Goal: Task Accomplishment & Management: Use online tool/utility

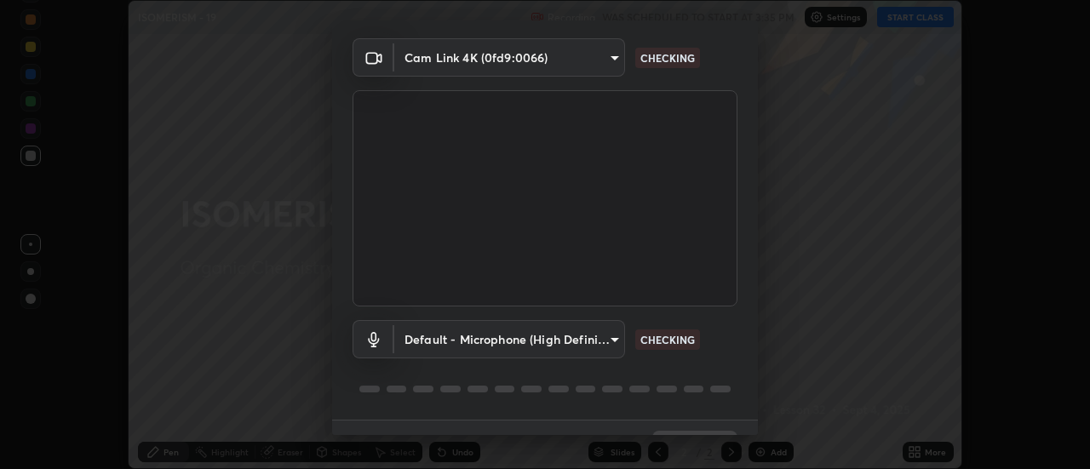
scroll to position [89, 0]
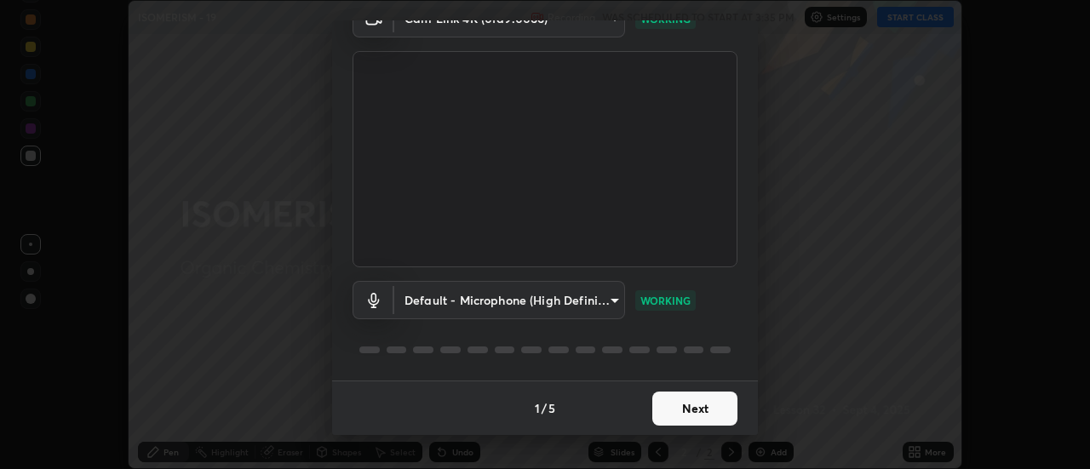
click at [697, 415] on button "Next" at bounding box center [694, 409] width 85 height 34
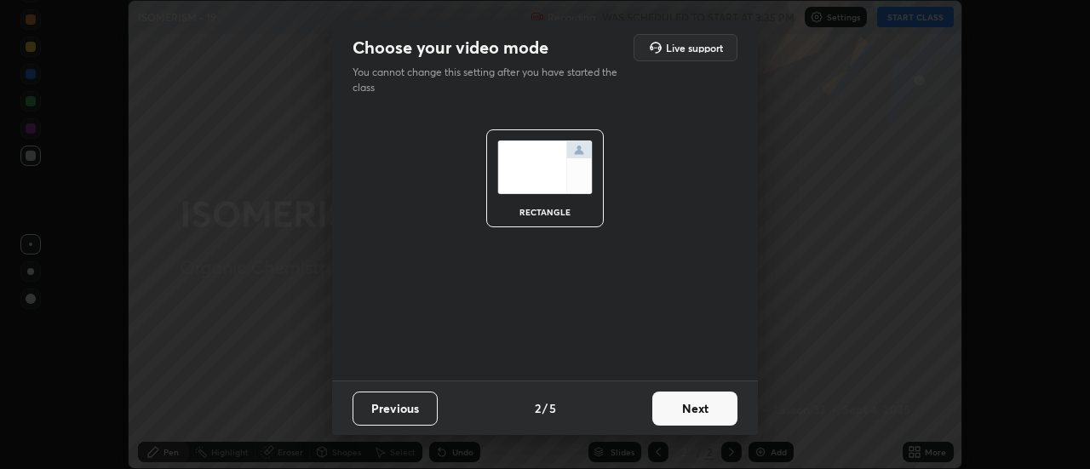
click at [713, 413] on button "Next" at bounding box center [694, 409] width 85 height 34
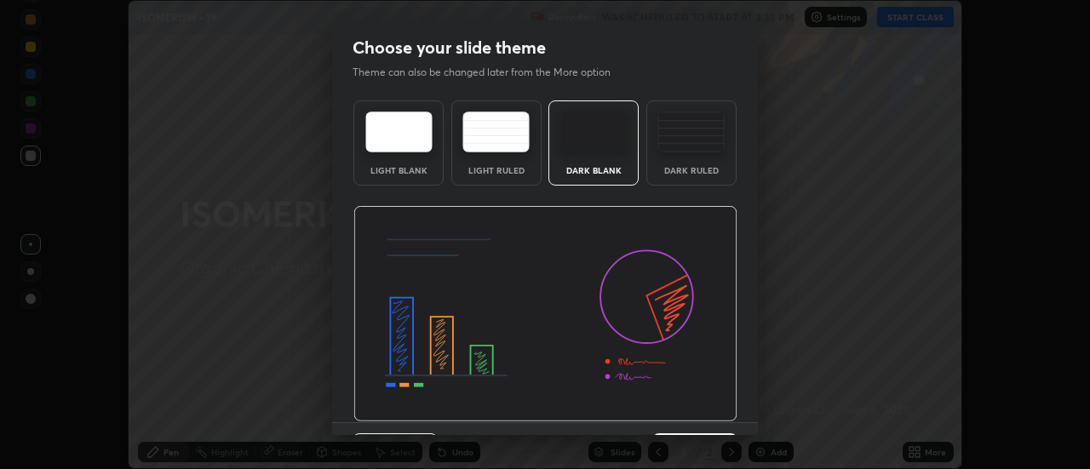
scroll to position [42, 0]
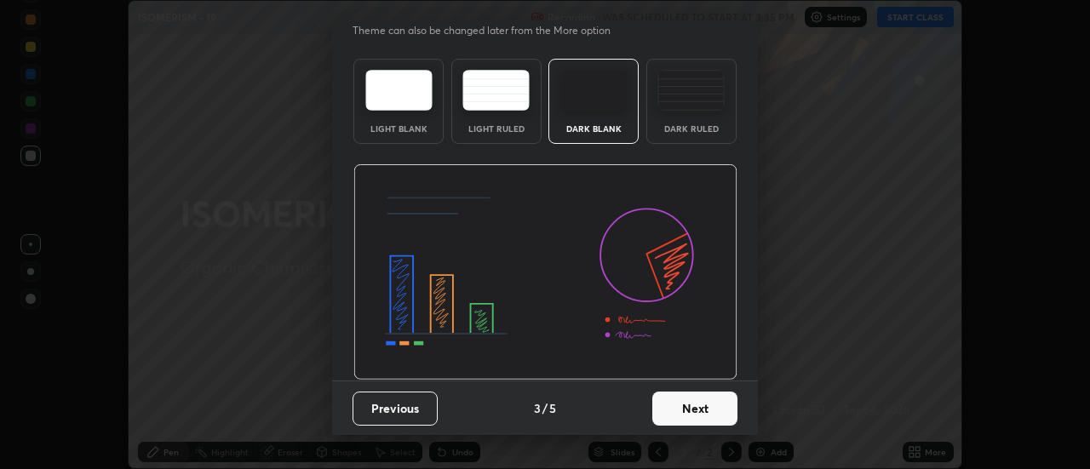
click at [706, 406] on button "Next" at bounding box center [694, 409] width 85 height 34
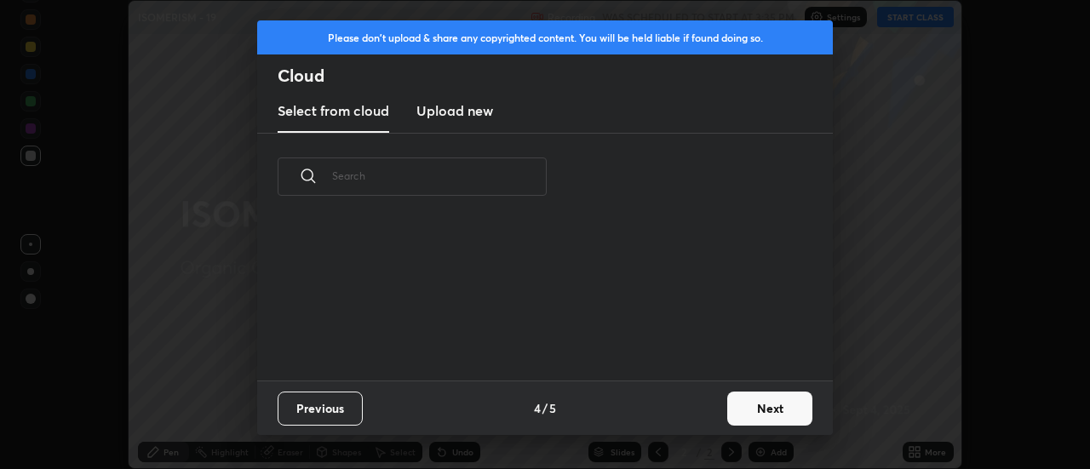
click at [747, 410] on button "Next" at bounding box center [769, 409] width 85 height 34
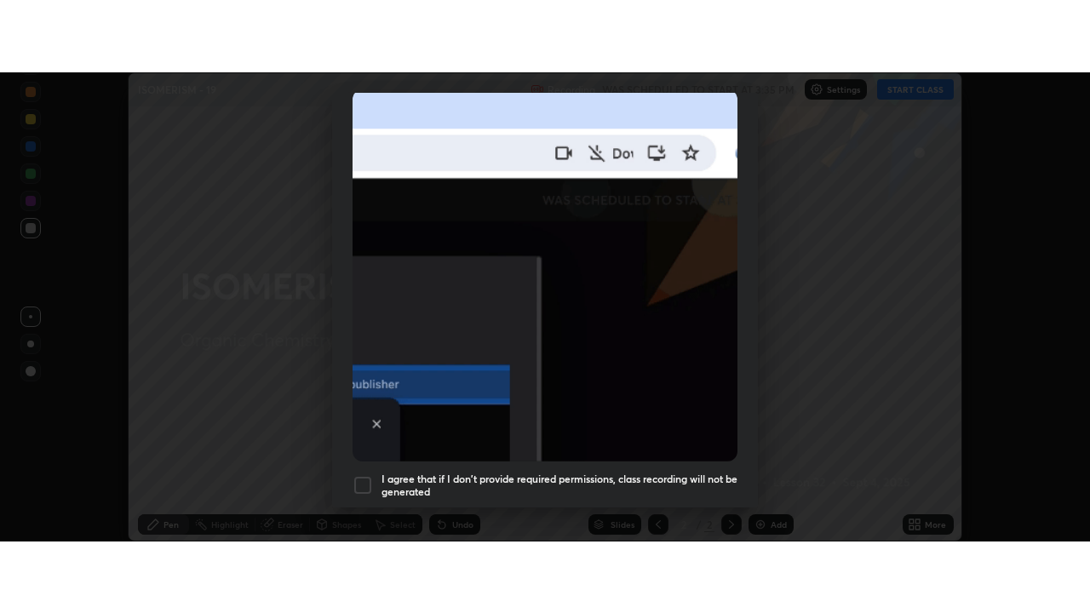
scroll to position [437, 0]
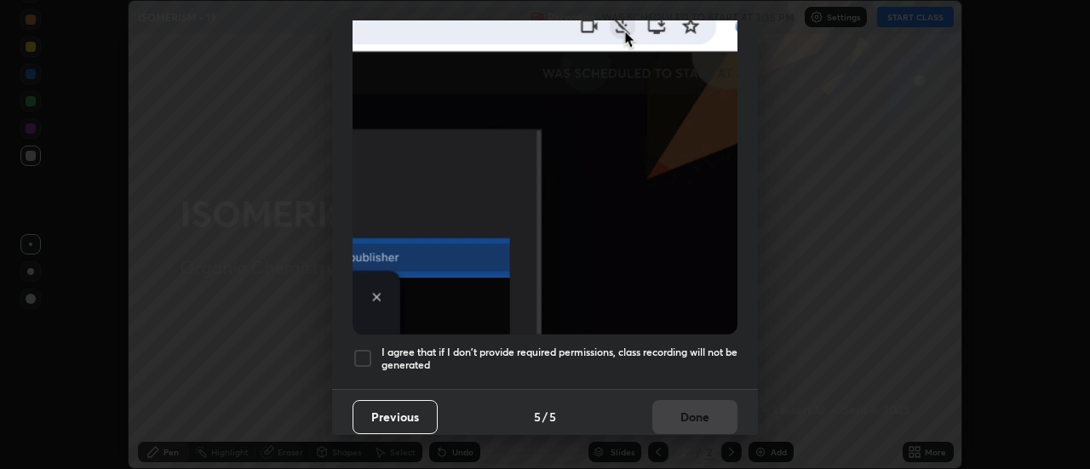
click at [361, 350] on div at bounding box center [362, 358] width 20 height 20
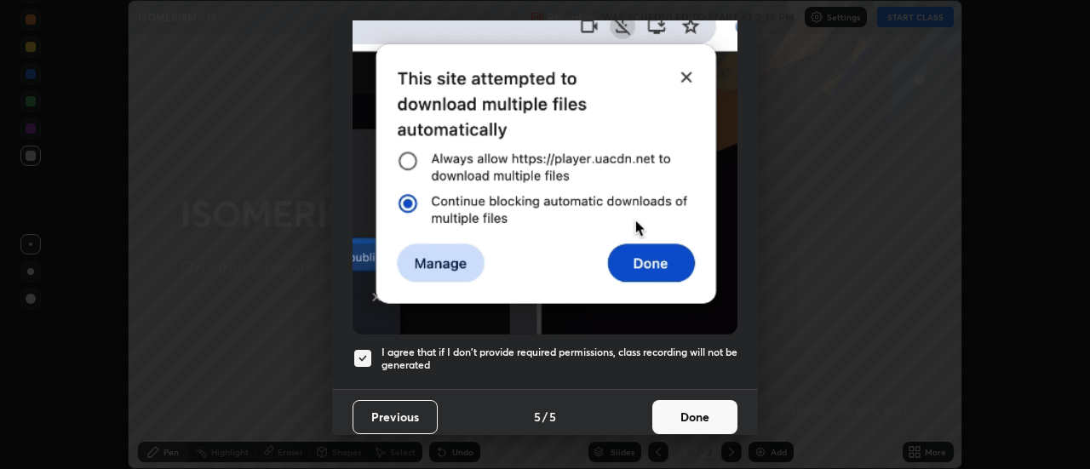
click at [677, 415] on button "Done" at bounding box center [694, 417] width 85 height 34
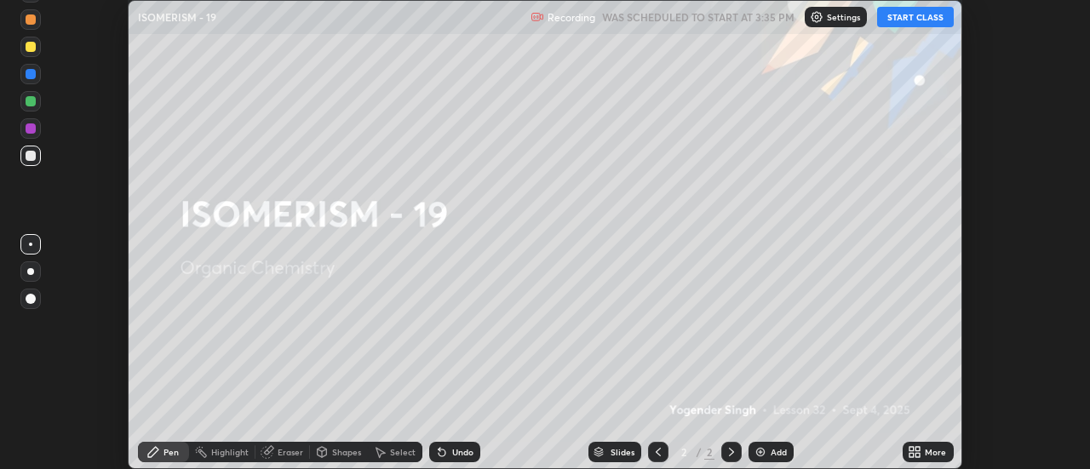
click at [922, 18] on button "START CLASS" at bounding box center [915, 17] width 77 height 20
click at [915, 451] on icon at bounding box center [914, 452] width 14 height 14
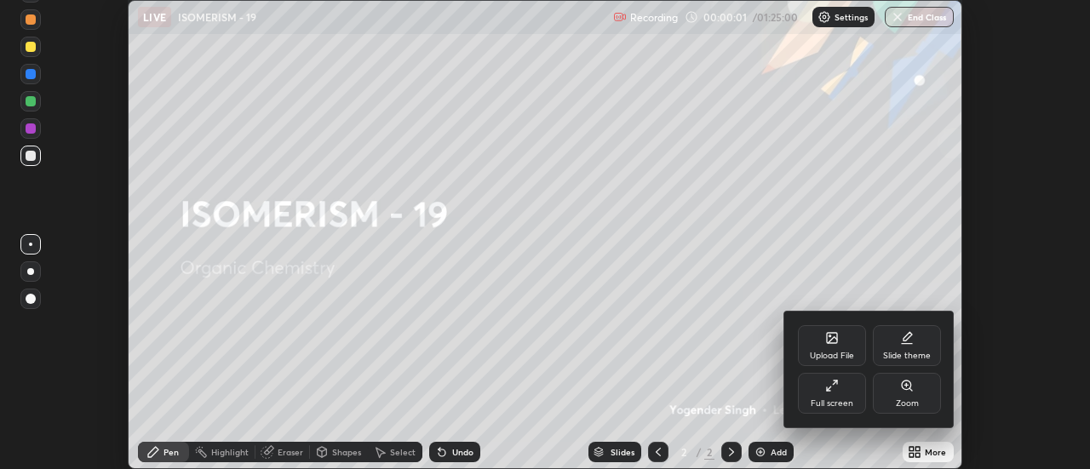
click at [907, 348] on div "Slide theme" at bounding box center [907, 345] width 68 height 41
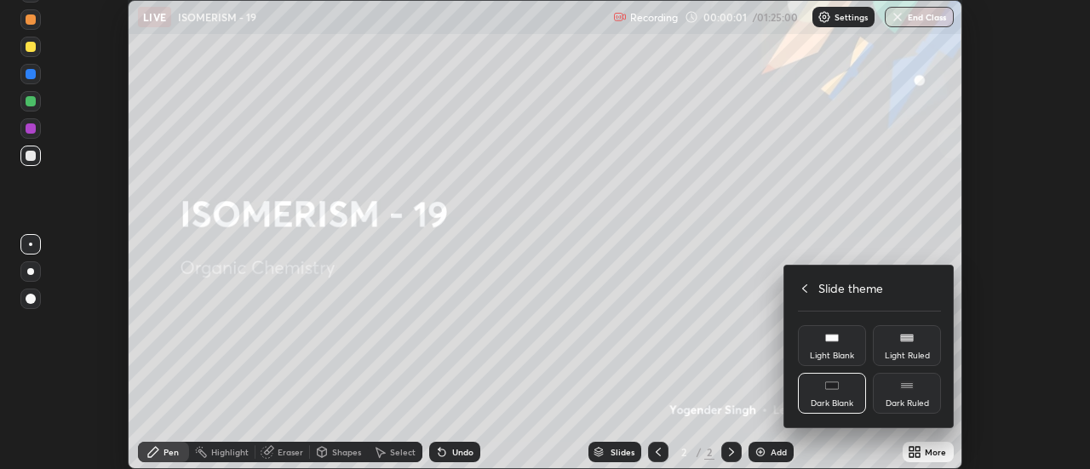
click at [918, 395] on div "Dark Ruled" at bounding box center [907, 393] width 68 height 41
click at [804, 290] on icon at bounding box center [805, 289] width 14 height 14
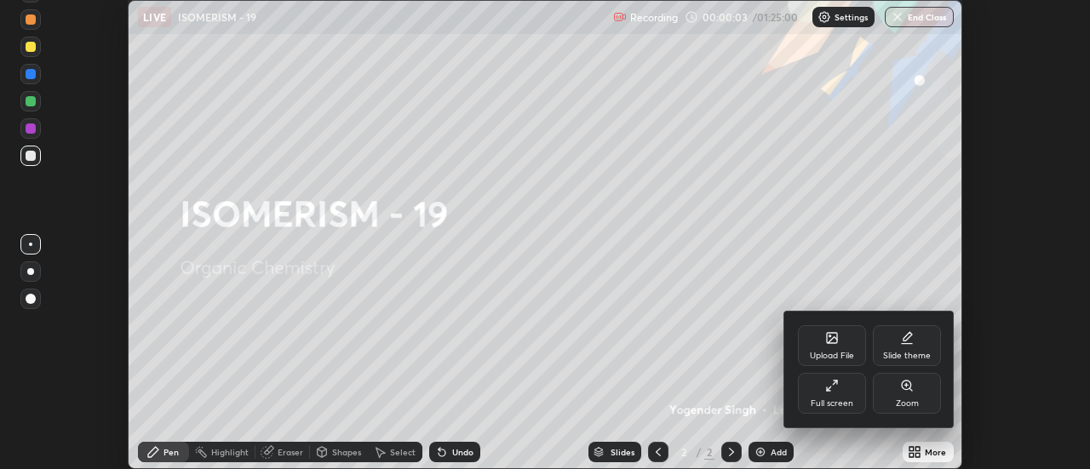
click at [833, 392] on div "Full screen" at bounding box center [832, 393] width 68 height 41
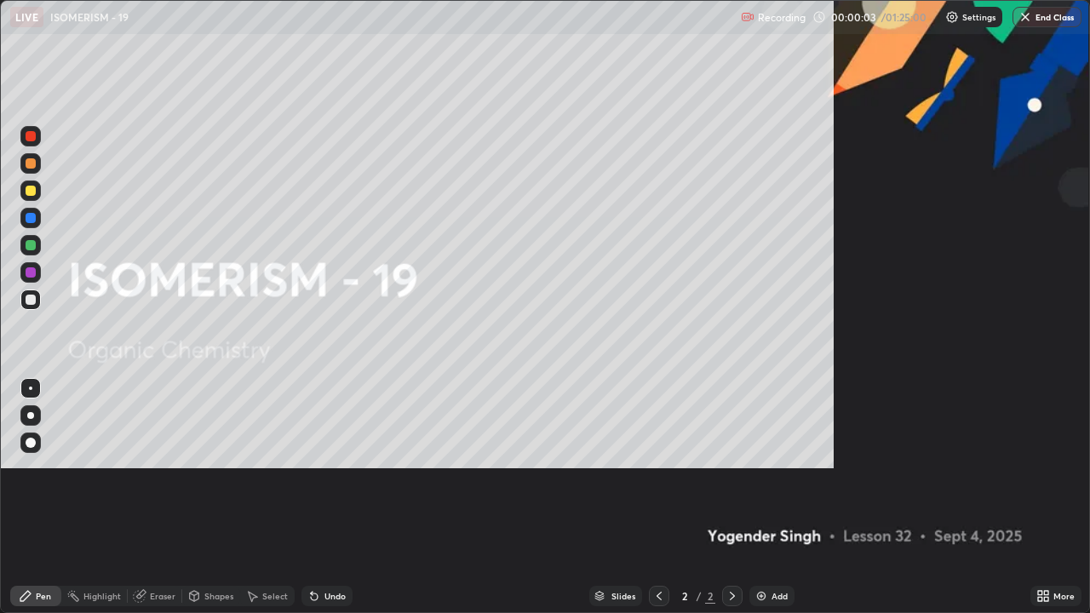
scroll to position [613, 1090]
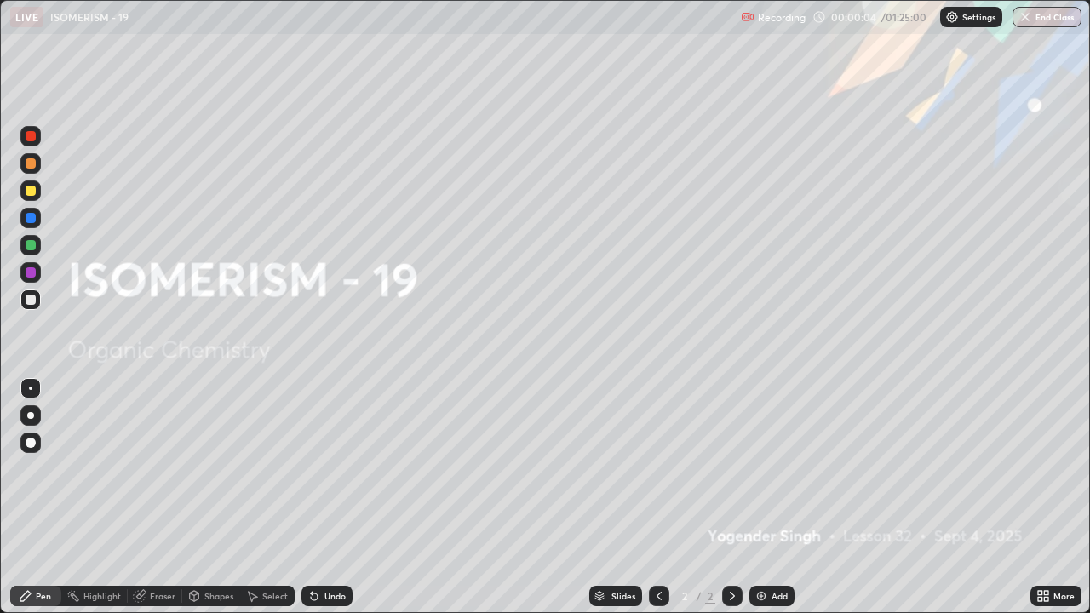
click at [781, 468] on div "Add" at bounding box center [779, 596] width 16 height 9
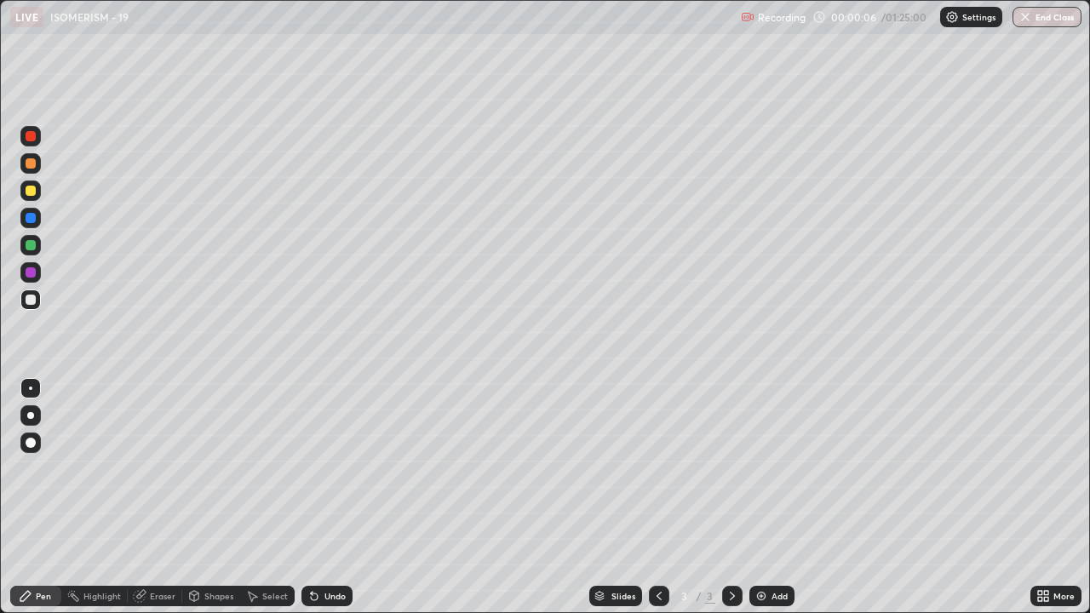
click at [31, 417] on div at bounding box center [30, 415] width 7 height 7
click at [27, 193] on div at bounding box center [31, 191] width 10 height 10
click at [31, 300] on div at bounding box center [31, 300] width 10 height 10
click at [31, 276] on div at bounding box center [31, 272] width 10 height 10
click at [32, 298] on div at bounding box center [31, 300] width 10 height 10
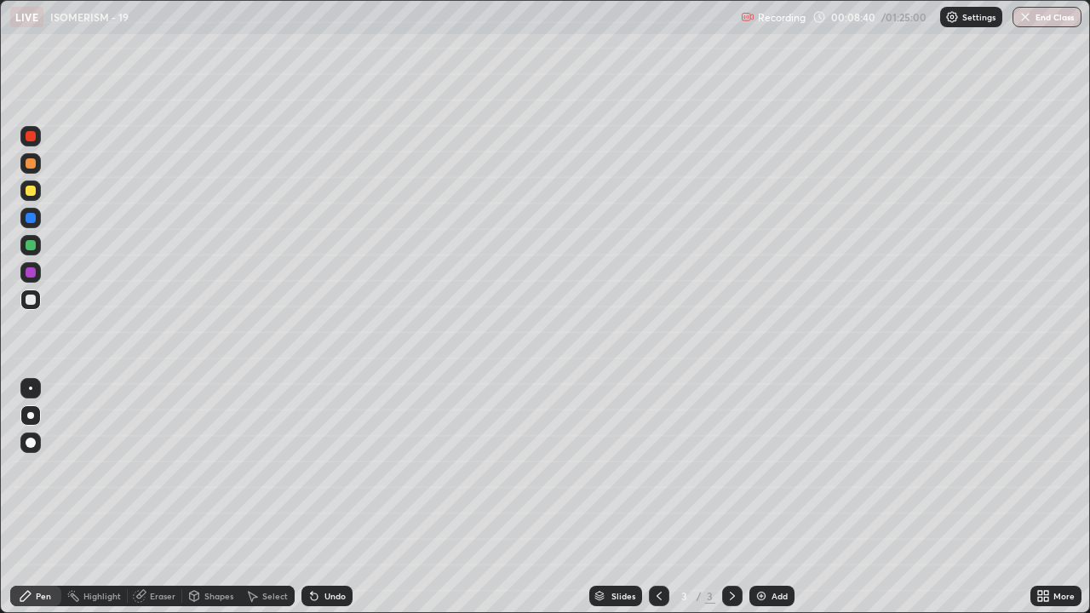
click at [338, 468] on div "Undo" at bounding box center [326, 596] width 51 height 20
click at [331, 468] on div "Undo" at bounding box center [326, 596] width 51 height 20
click at [339, 468] on div "Undo" at bounding box center [326, 596] width 51 height 20
click at [31, 164] on div at bounding box center [31, 163] width 10 height 10
click at [31, 246] on div at bounding box center [31, 245] width 10 height 10
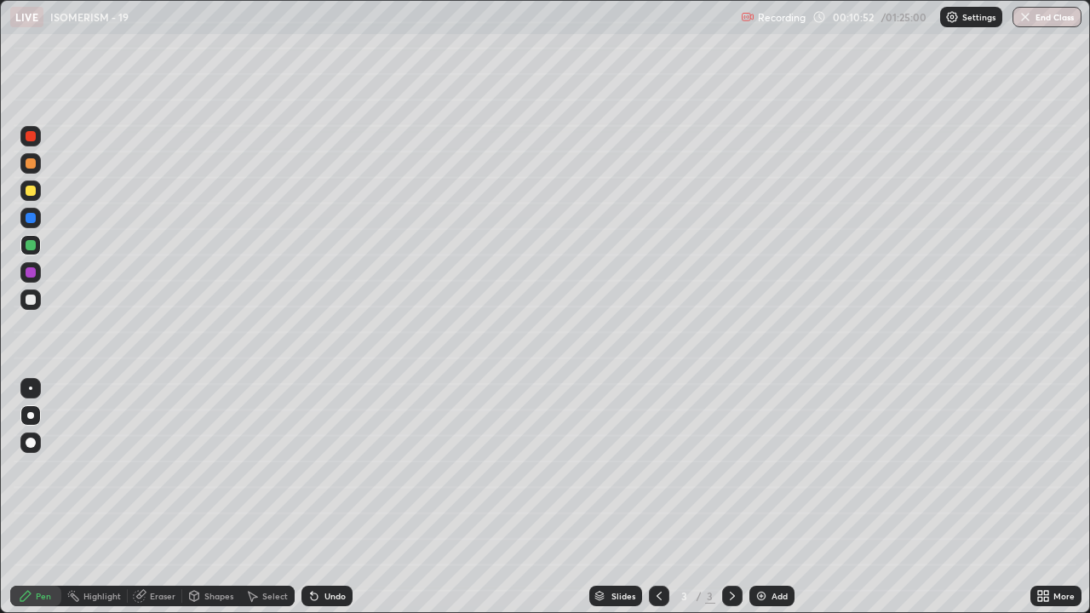
click at [30, 303] on div at bounding box center [31, 300] width 10 height 10
click at [32, 274] on div at bounding box center [31, 272] width 10 height 10
click at [766, 468] on img at bounding box center [761, 596] width 14 height 14
click at [33, 304] on div at bounding box center [31, 300] width 10 height 10
click at [324, 468] on div "Undo" at bounding box center [334, 596] width 21 height 9
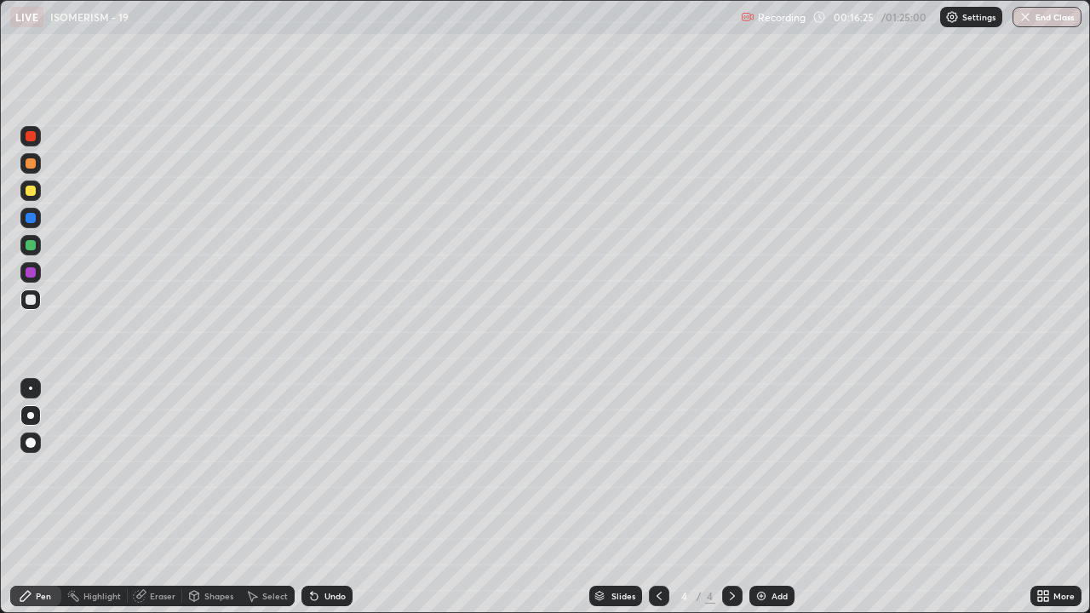
click at [324, 468] on div "Undo" at bounding box center [334, 596] width 21 height 9
click at [325, 468] on div "Undo" at bounding box center [326, 596] width 51 height 20
click at [326, 468] on div "Undo" at bounding box center [334, 596] width 21 height 9
click at [324, 468] on div "Undo" at bounding box center [326, 596] width 51 height 20
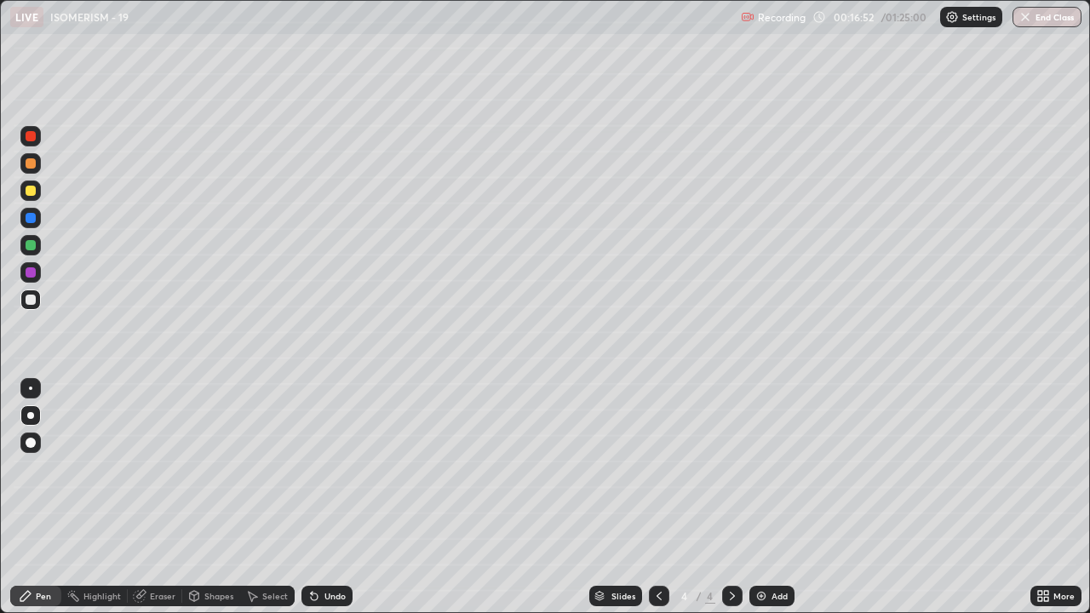
click at [30, 188] on div at bounding box center [31, 191] width 10 height 10
click at [30, 302] on div at bounding box center [31, 300] width 10 height 10
click at [31, 219] on div at bounding box center [31, 218] width 10 height 10
click at [29, 300] on div at bounding box center [31, 300] width 10 height 10
click at [26, 247] on div at bounding box center [31, 245] width 10 height 10
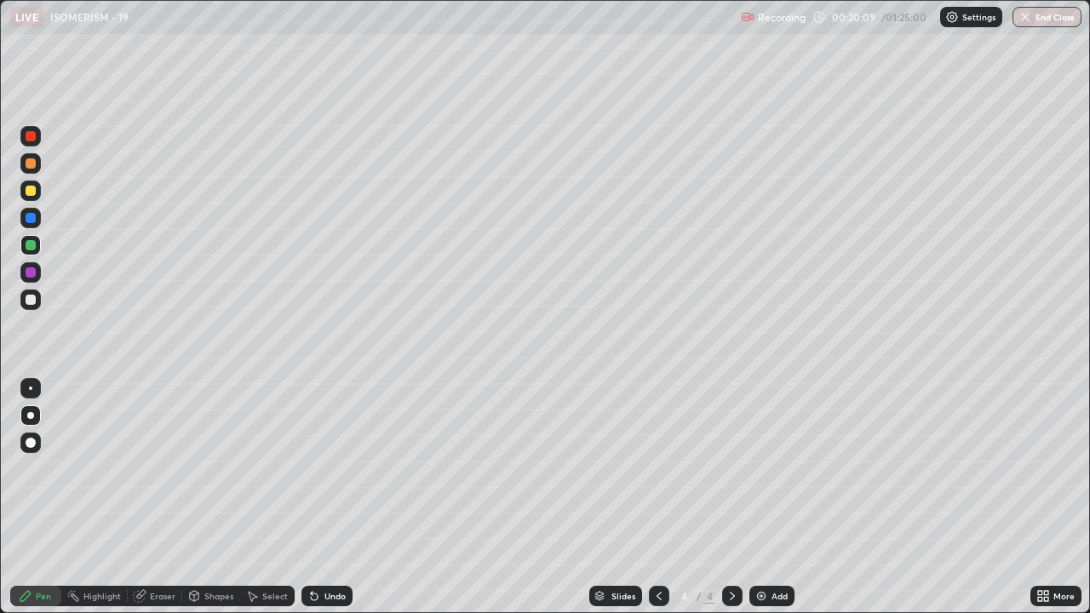
click at [28, 303] on div at bounding box center [31, 300] width 10 height 10
click at [33, 216] on div at bounding box center [31, 218] width 10 height 10
click at [657, 468] on icon at bounding box center [659, 596] width 14 height 14
click at [732, 468] on div at bounding box center [732, 596] width 20 height 20
click at [37, 306] on div at bounding box center [30, 299] width 20 height 20
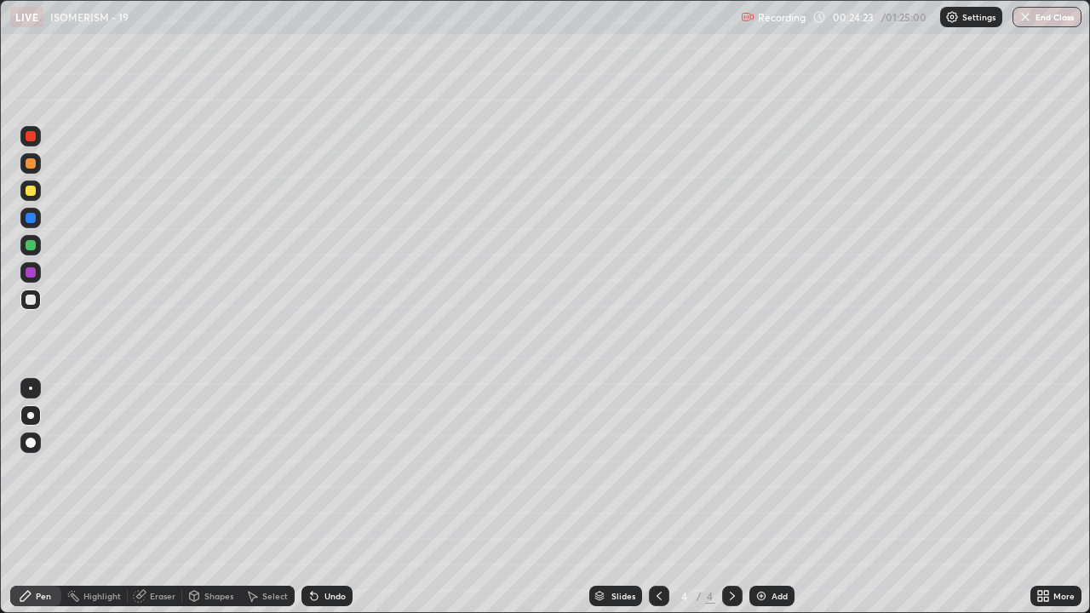
click at [26, 300] on div at bounding box center [31, 300] width 10 height 10
click at [24, 193] on div at bounding box center [30, 190] width 20 height 20
click at [758, 468] on img at bounding box center [761, 596] width 14 height 14
click at [31, 300] on div at bounding box center [31, 300] width 10 height 10
click at [32, 163] on div at bounding box center [31, 163] width 10 height 10
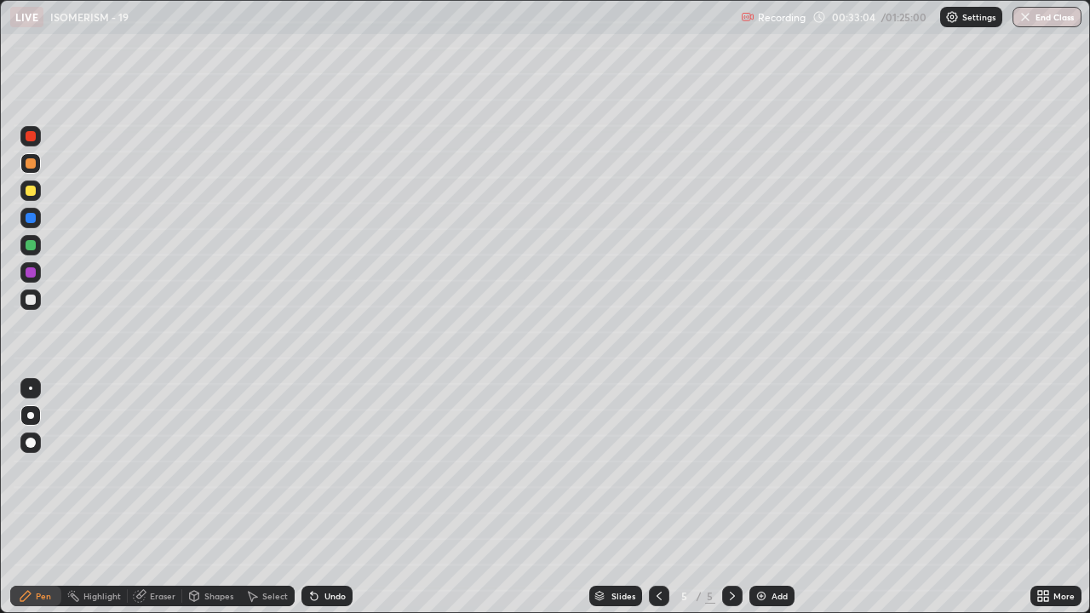
click at [26, 298] on div at bounding box center [31, 300] width 10 height 10
click at [30, 245] on div at bounding box center [31, 245] width 10 height 10
click at [31, 272] on div at bounding box center [31, 272] width 10 height 10
click at [27, 300] on div at bounding box center [31, 300] width 10 height 10
click at [32, 248] on div at bounding box center [31, 245] width 10 height 10
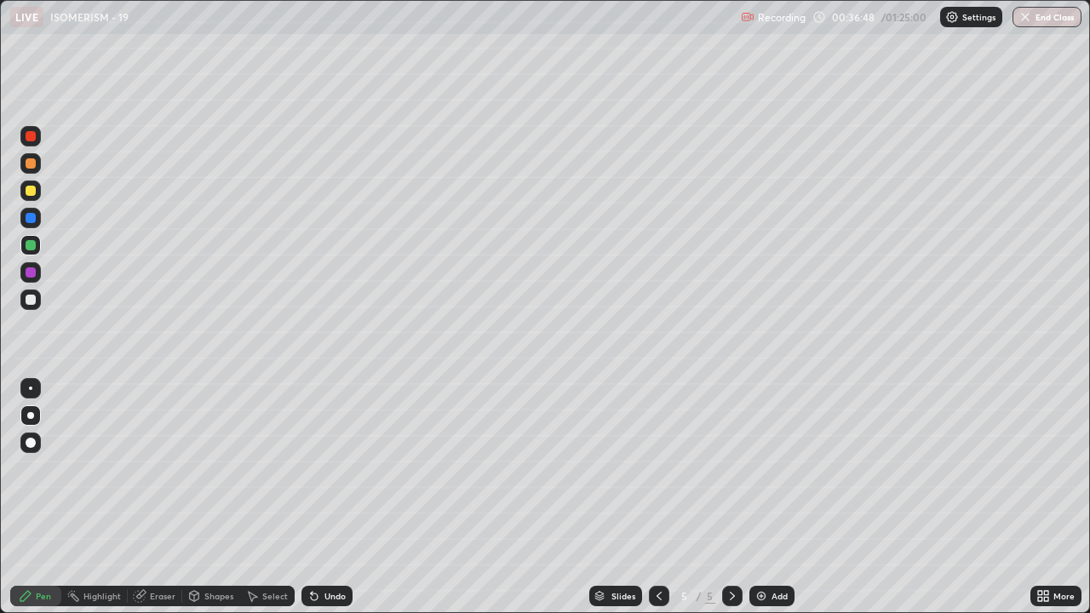
click at [24, 301] on div at bounding box center [30, 299] width 20 height 20
click at [29, 304] on div at bounding box center [31, 300] width 10 height 10
click at [31, 219] on div at bounding box center [31, 218] width 10 height 10
click at [31, 300] on div at bounding box center [31, 300] width 10 height 10
click at [26, 243] on div at bounding box center [31, 245] width 10 height 10
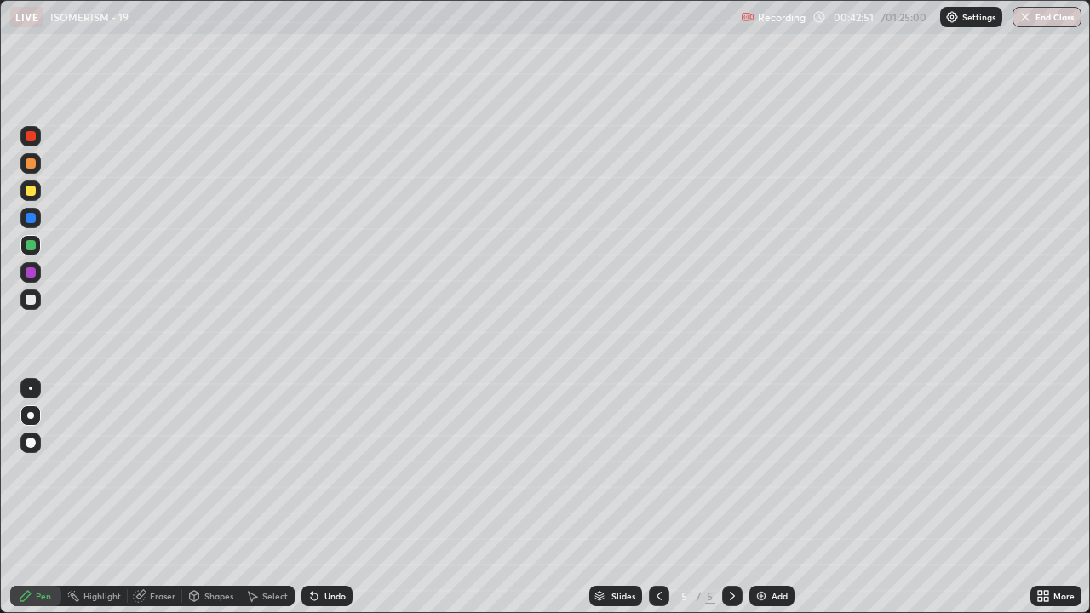
click at [760, 468] on img at bounding box center [761, 596] width 14 height 14
click at [33, 301] on div at bounding box center [31, 300] width 10 height 10
click at [28, 193] on div at bounding box center [31, 191] width 10 height 10
click at [31, 309] on div at bounding box center [30, 299] width 20 height 20
click at [340, 468] on div "Undo" at bounding box center [334, 596] width 21 height 9
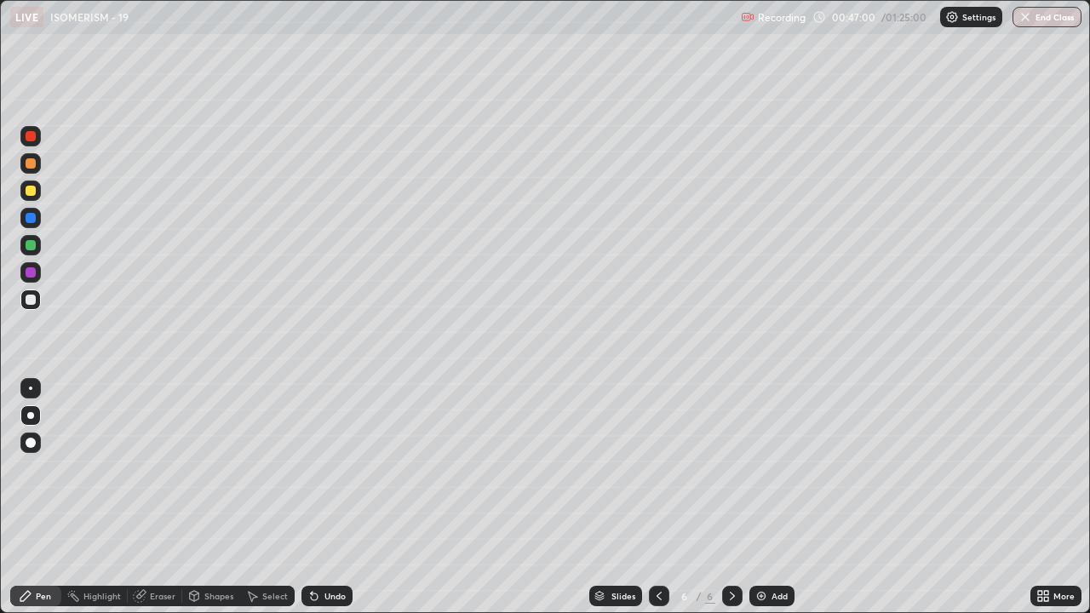
click at [335, 468] on div "Undo" at bounding box center [334, 596] width 21 height 9
click at [332, 468] on div "Undo" at bounding box center [334, 596] width 21 height 9
click at [32, 192] on div at bounding box center [31, 191] width 10 height 10
click at [319, 468] on div "Undo" at bounding box center [326, 596] width 51 height 20
click at [320, 468] on div "Undo" at bounding box center [326, 596] width 51 height 20
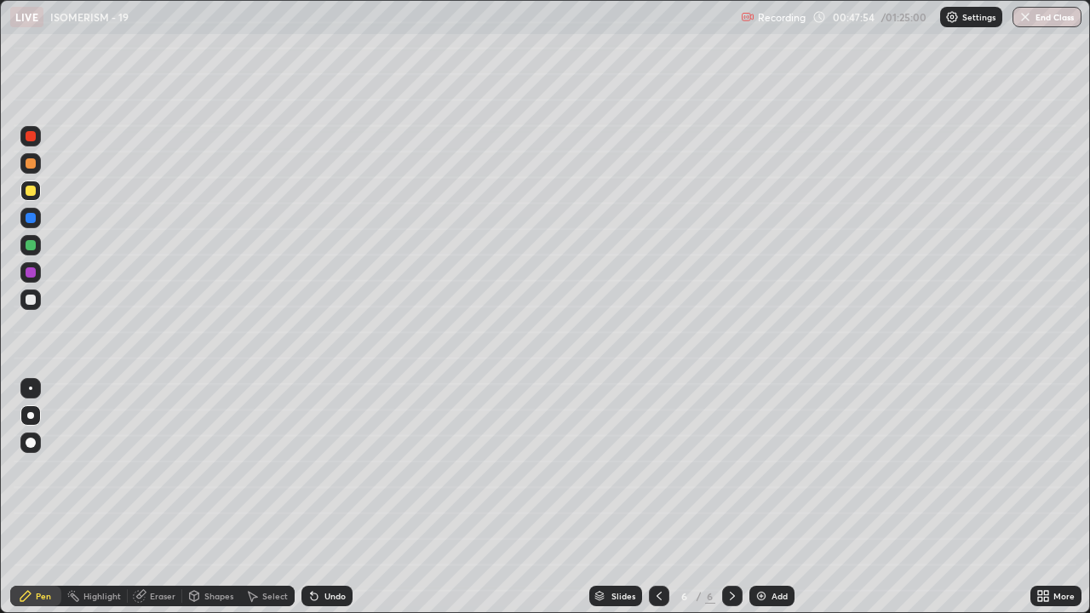
click at [30, 221] on div at bounding box center [31, 218] width 10 height 10
click at [27, 164] on div at bounding box center [31, 163] width 10 height 10
click at [24, 272] on div at bounding box center [30, 272] width 20 height 20
click at [30, 300] on div at bounding box center [31, 300] width 10 height 10
click at [31, 191] on div at bounding box center [31, 191] width 10 height 10
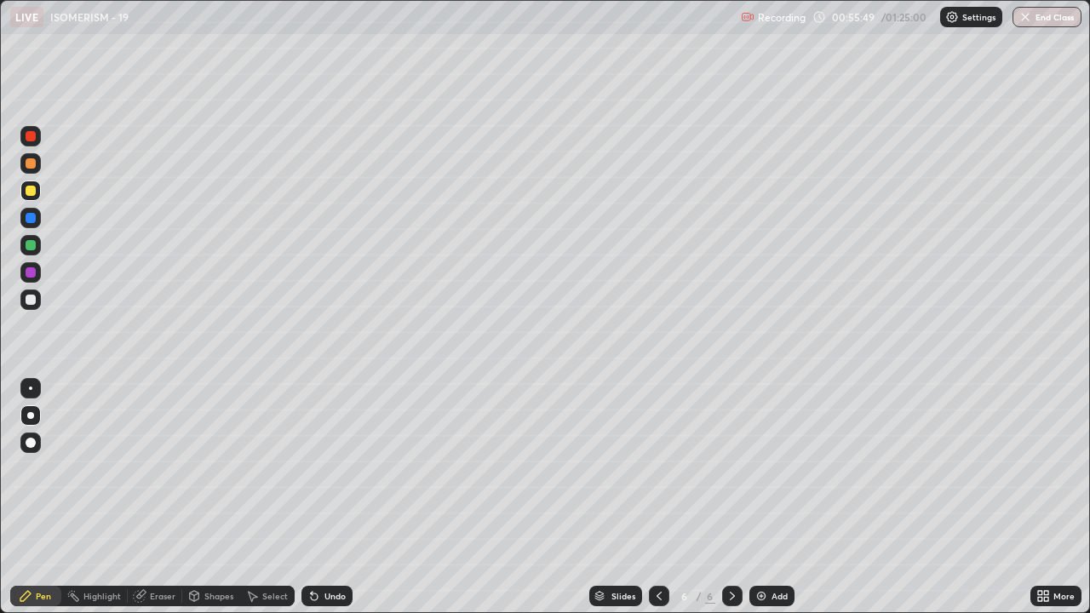
click at [33, 300] on div at bounding box center [31, 300] width 10 height 10
click at [760, 468] on img at bounding box center [761, 596] width 14 height 14
click at [34, 192] on div at bounding box center [31, 191] width 10 height 10
click at [31, 307] on div at bounding box center [30, 299] width 20 height 20
click at [31, 249] on div at bounding box center [31, 245] width 10 height 10
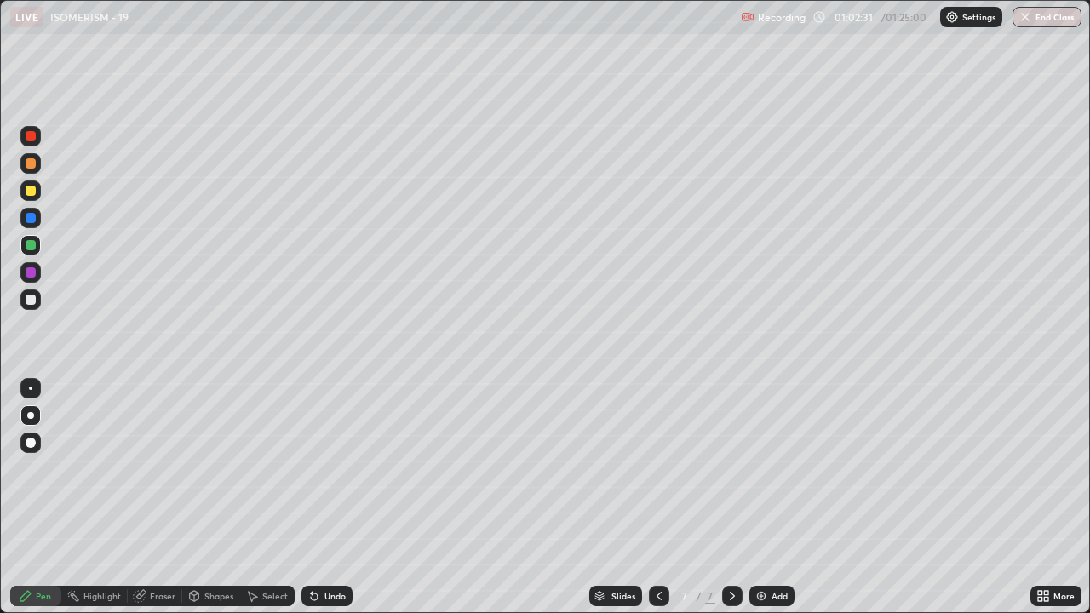
click at [32, 272] on div at bounding box center [31, 272] width 10 height 10
click at [30, 195] on div at bounding box center [31, 191] width 10 height 10
click at [31, 297] on div at bounding box center [31, 300] width 10 height 10
click at [311, 468] on icon at bounding box center [312, 593] width 2 height 2
click at [314, 468] on icon at bounding box center [314, 596] width 14 height 14
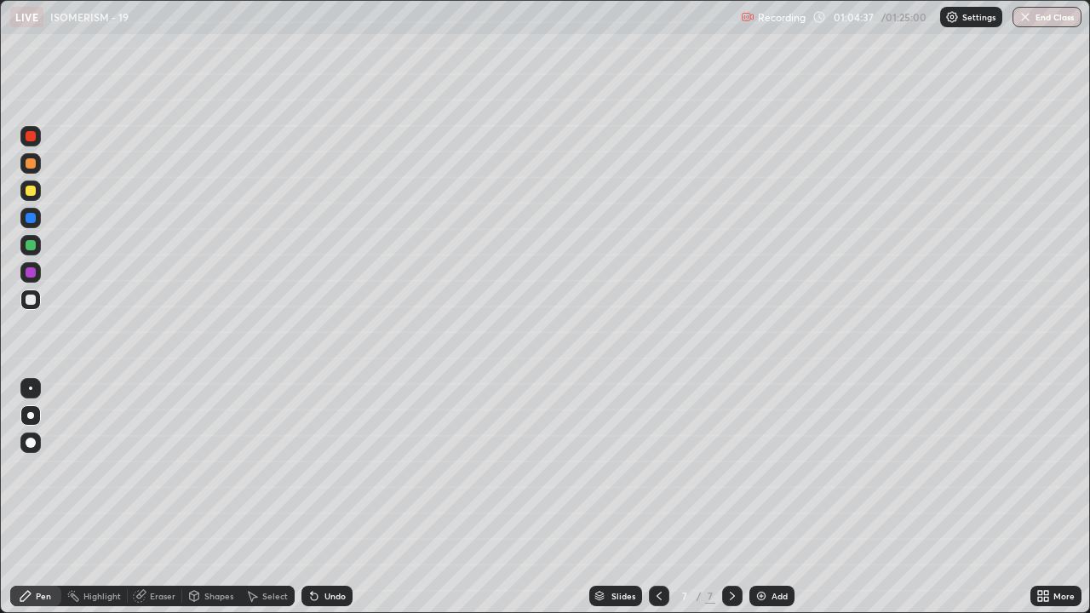
click at [311, 468] on icon at bounding box center [312, 593] width 2 height 2
click at [27, 191] on div at bounding box center [31, 191] width 10 height 10
click at [30, 301] on div at bounding box center [31, 300] width 10 height 10
click at [31, 271] on div at bounding box center [31, 272] width 10 height 10
click at [29, 307] on div at bounding box center [30, 299] width 20 height 20
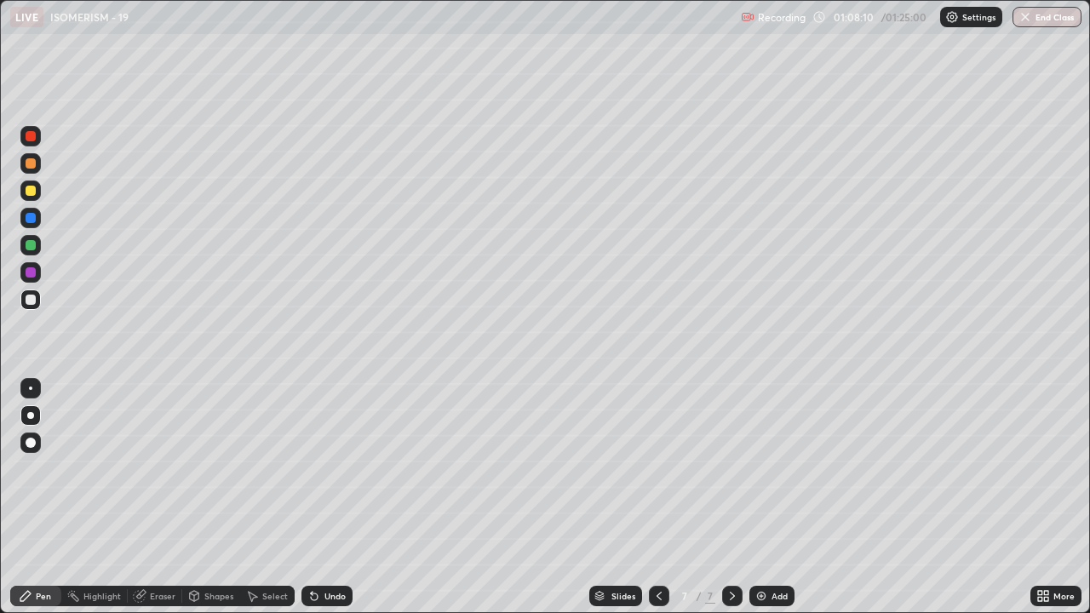
click at [26, 247] on div at bounding box center [31, 245] width 10 height 10
click at [341, 468] on div "Undo" at bounding box center [326, 596] width 51 height 20
click at [39, 300] on div at bounding box center [30, 299] width 20 height 20
click at [764, 468] on div "Add" at bounding box center [771, 596] width 45 height 20
click at [31, 164] on div at bounding box center [31, 163] width 10 height 10
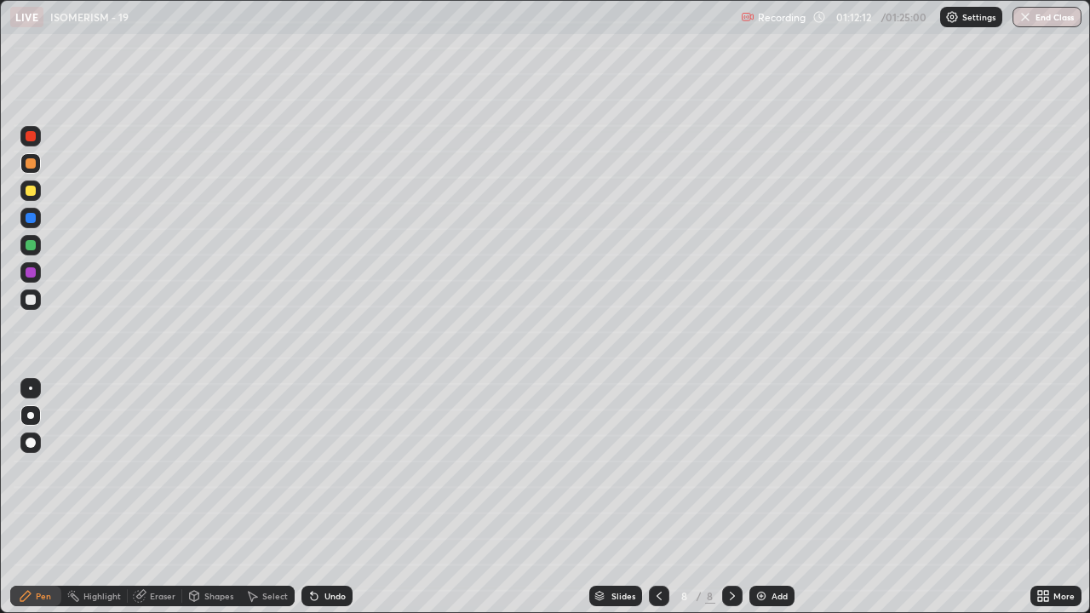
click at [28, 306] on div at bounding box center [30, 299] width 20 height 20
click at [30, 249] on div at bounding box center [31, 245] width 10 height 10
click at [21, 299] on div at bounding box center [30, 299] width 20 height 20
click at [29, 194] on div at bounding box center [31, 191] width 10 height 10
click at [28, 298] on div at bounding box center [31, 300] width 10 height 10
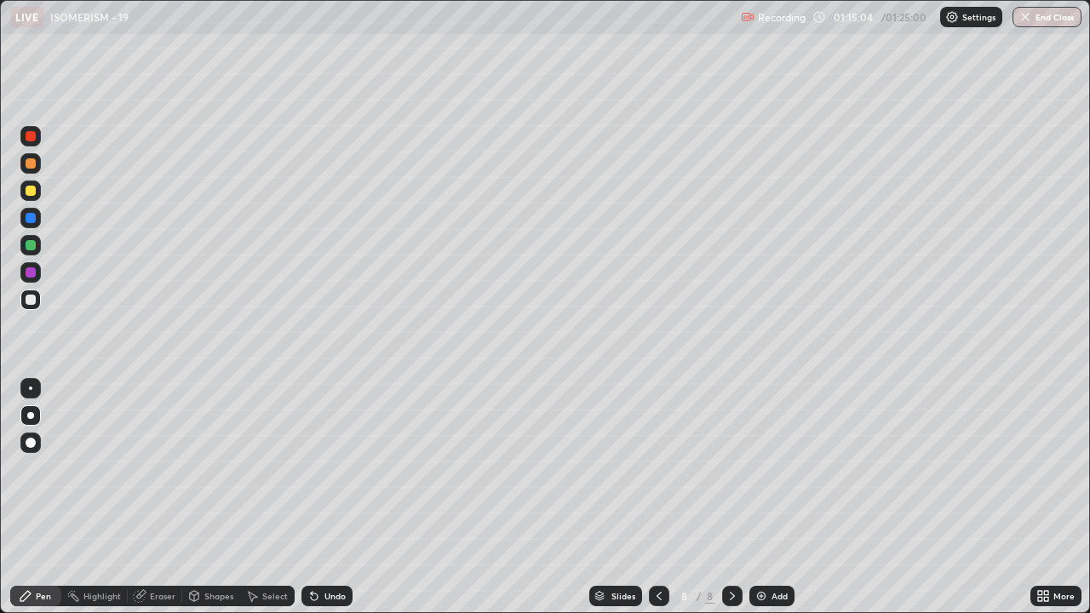
click at [24, 301] on div at bounding box center [30, 299] width 20 height 20
click at [29, 272] on div at bounding box center [31, 272] width 10 height 10
click at [657, 468] on icon at bounding box center [659, 596] width 14 height 14
click at [730, 468] on icon at bounding box center [732, 596] width 14 height 14
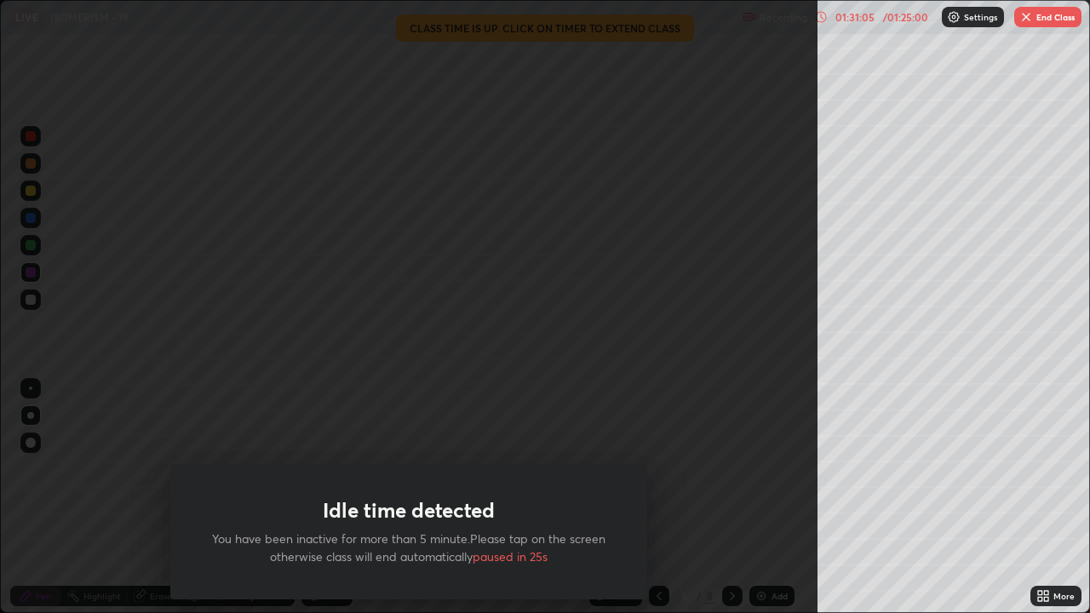
click at [1042, 14] on button "End Class" at bounding box center [1047, 17] width 67 height 20
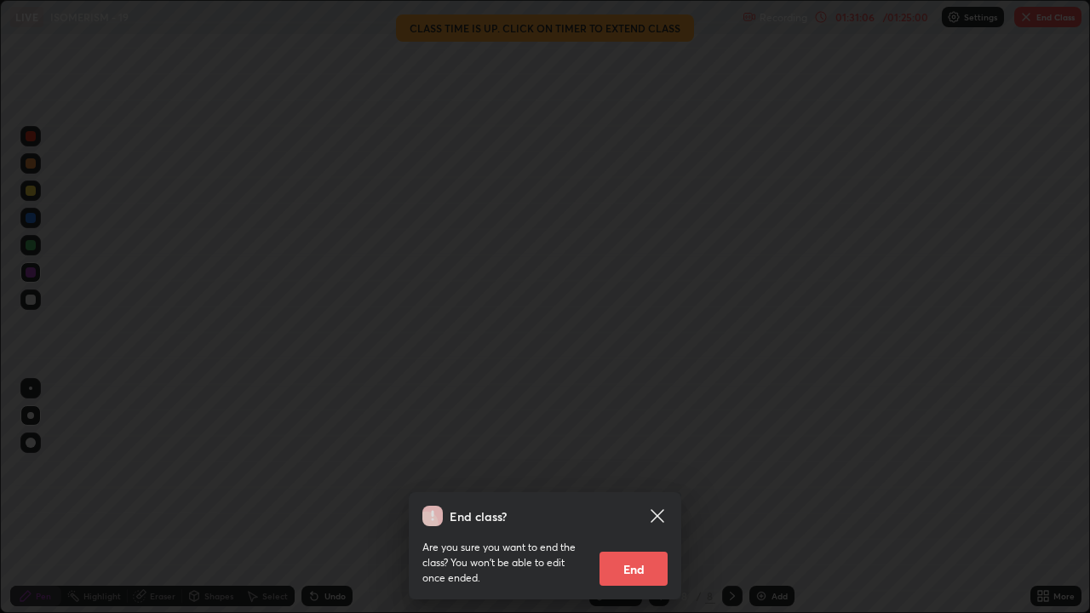
click at [636, 468] on button "End" at bounding box center [633, 569] width 68 height 34
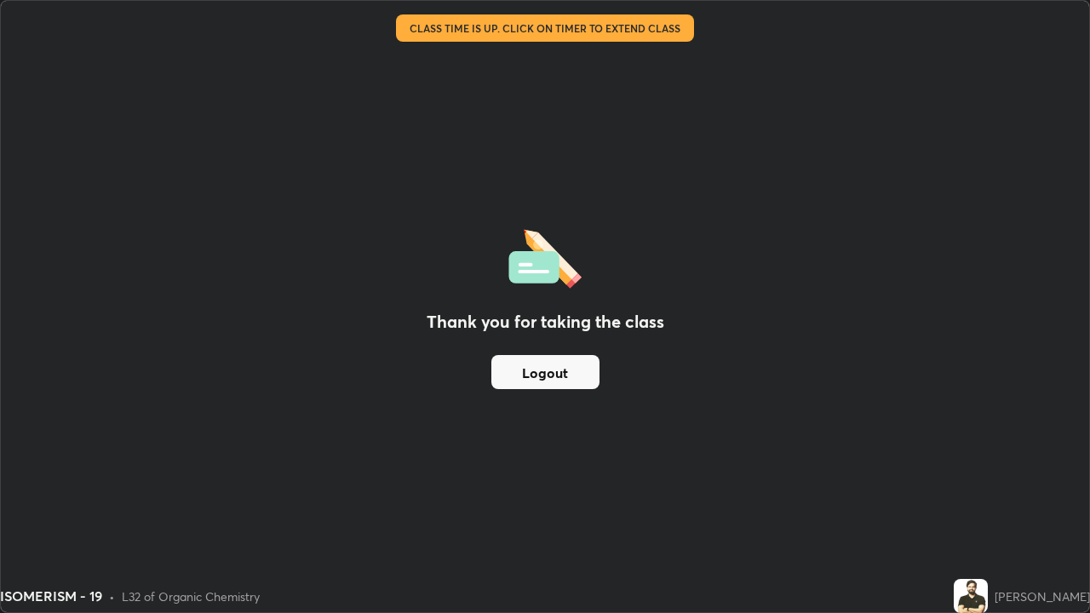
click at [581, 367] on button "Logout" at bounding box center [545, 372] width 108 height 34
